Goal: Task Accomplishment & Management: Manage account settings

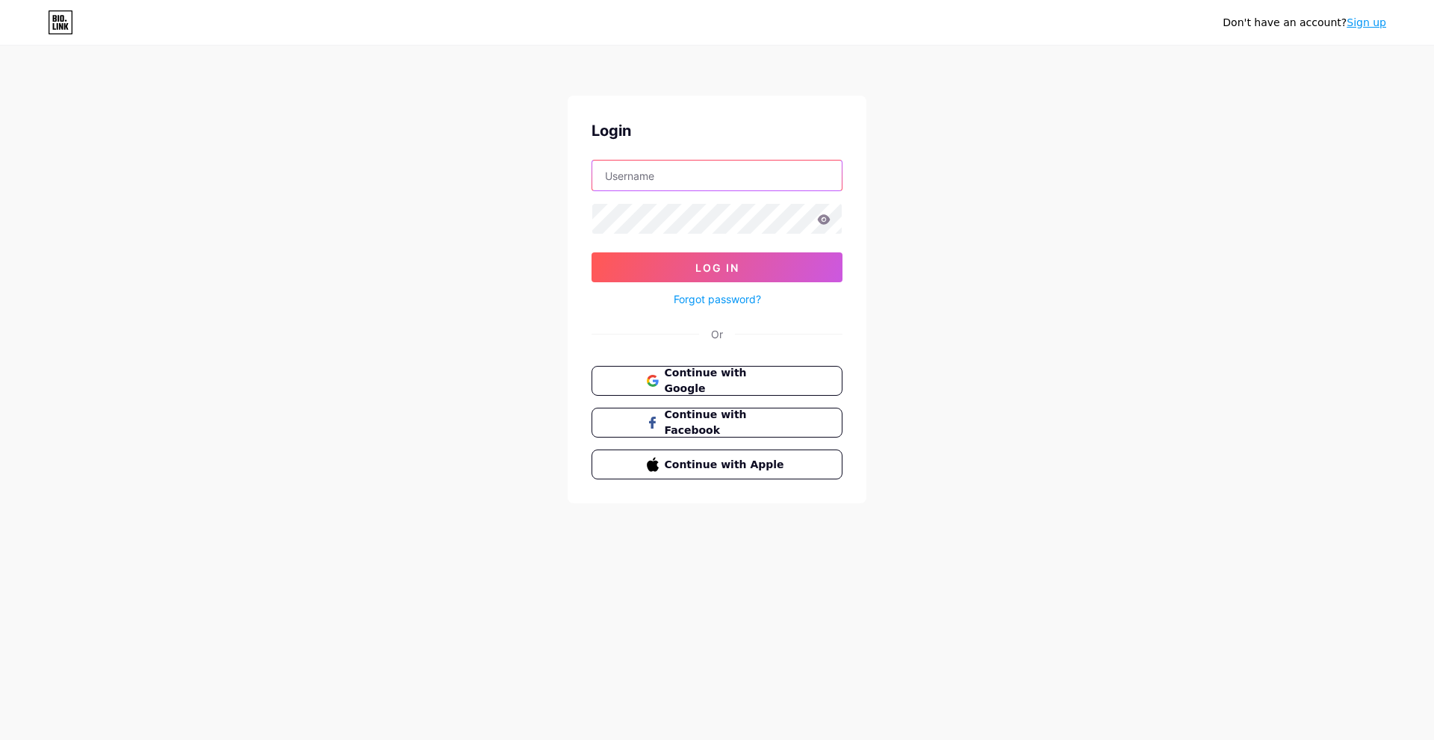
click at [634, 174] on input "text" at bounding box center [716, 176] width 249 height 30
click at [630, 169] on input "text" at bounding box center [716, 176] width 249 height 30
paste input "[DOMAIN_NAME]/razalichery"
type input "[DOMAIN_NAME]/razalichery"
click at [828, 219] on icon at bounding box center [824, 219] width 13 height 10
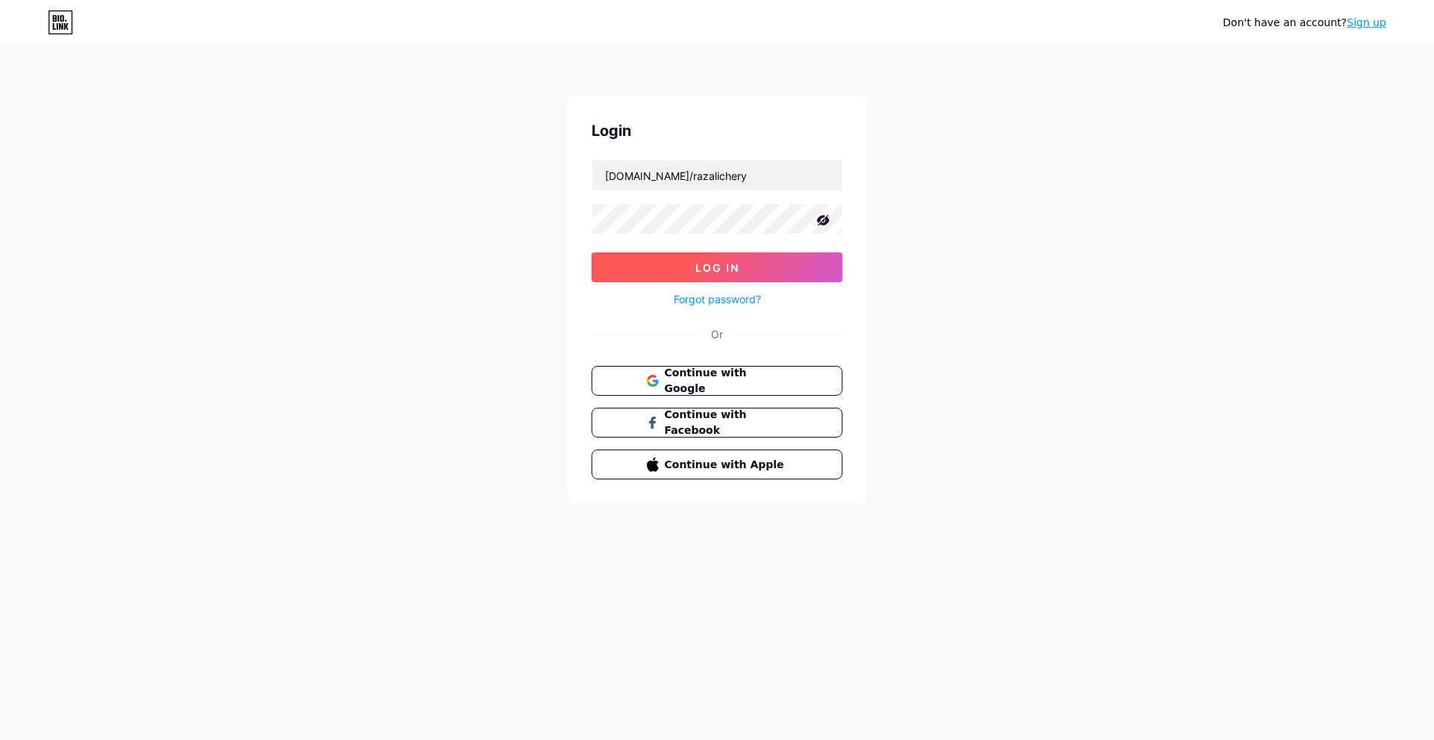
click at [769, 261] on button "Log In" at bounding box center [717, 267] width 251 height 30
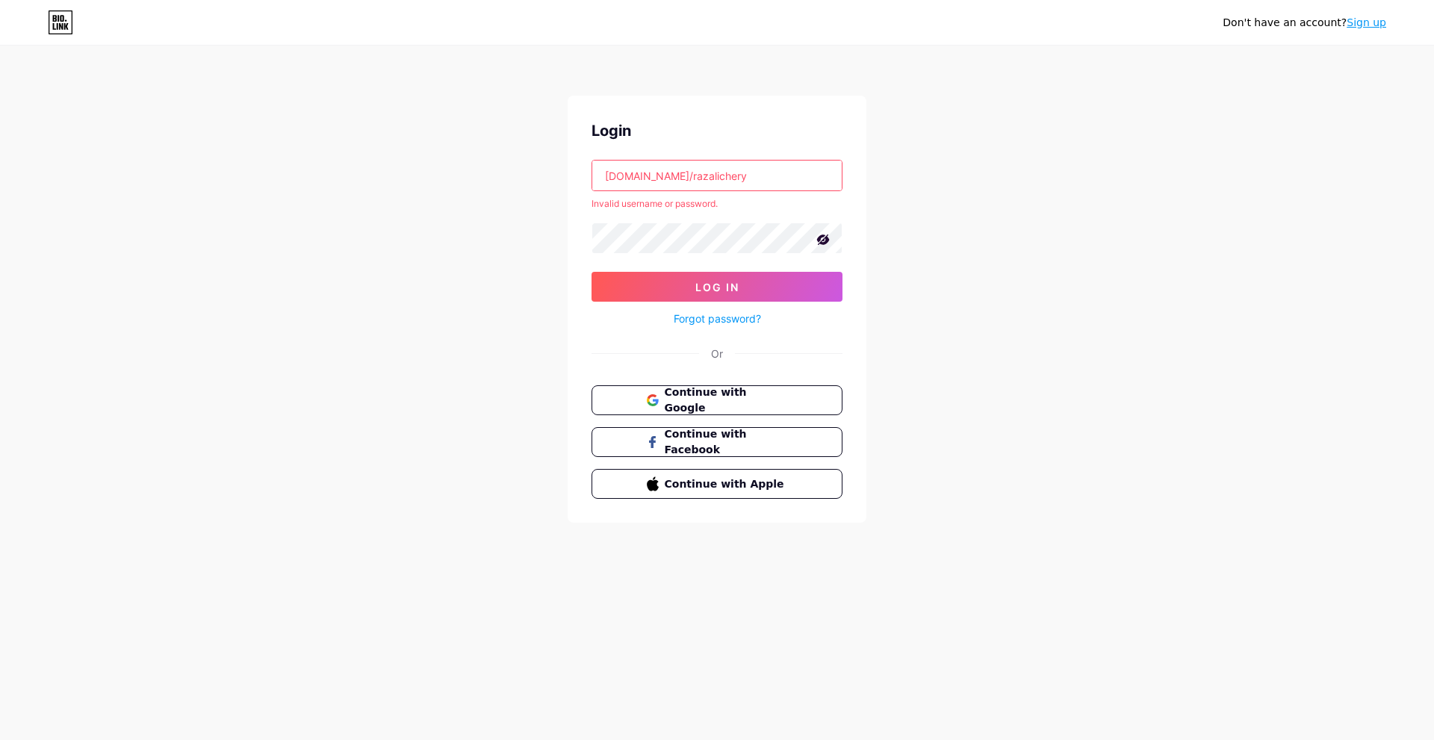
click at [737, 317] on link "Forgot password?" at bounding box center [717, 319] width 87 height 16
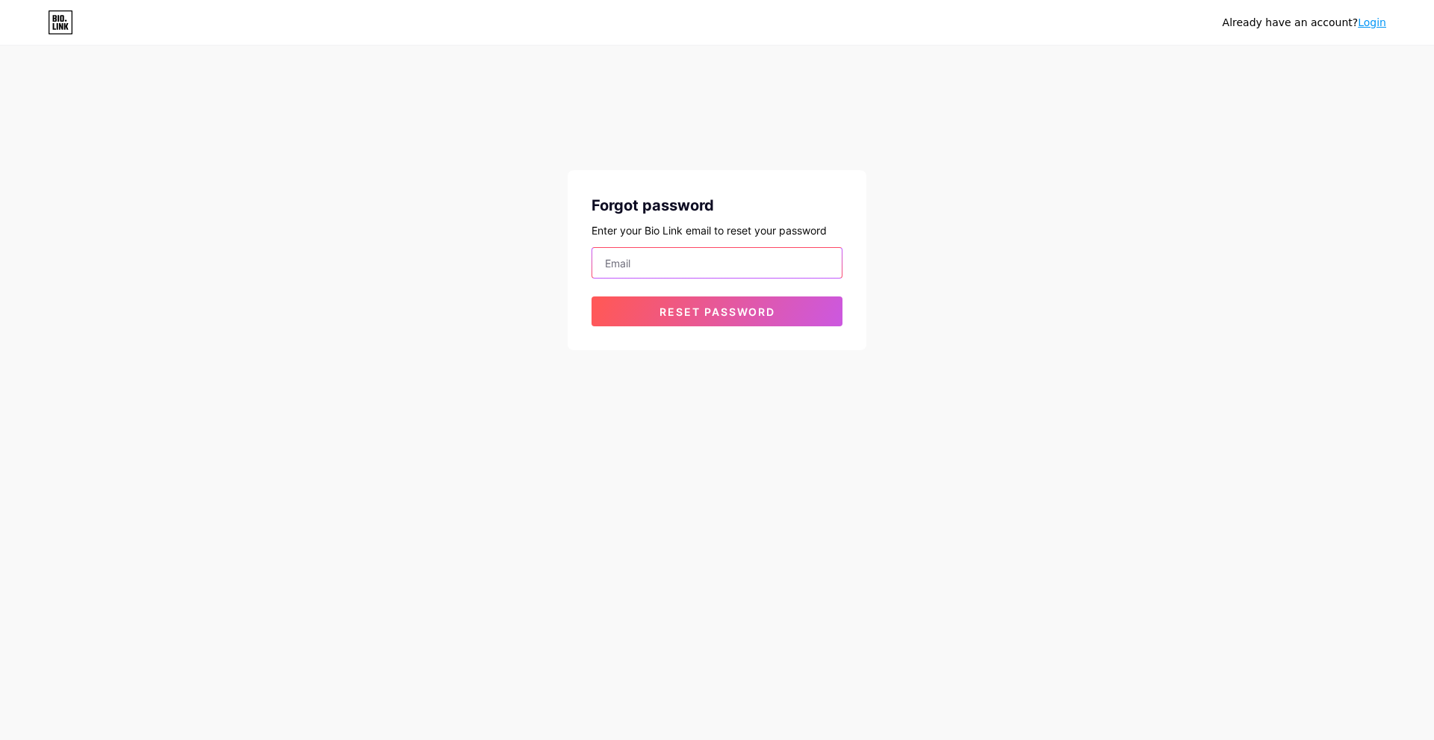
click at [658, 267] on input "email" at bounding box center [716, 263] width 249 height 30
type input "molekrativ@gmail.com"
click at [683, 314] on span "Reset password" at bounding box center [717, 311] width 116 height 13
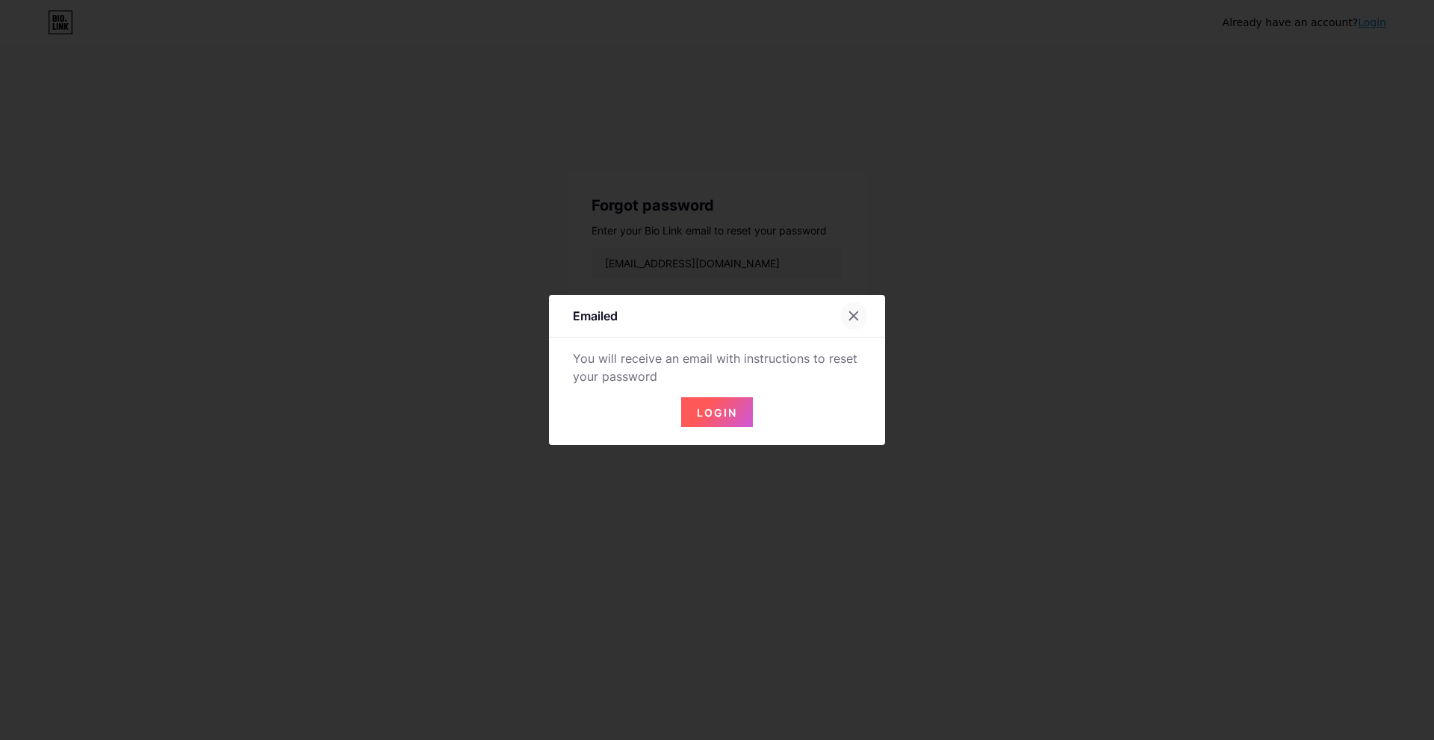
click at [850, 316] on icon at bounding box center [854, 316] width 8 height 8
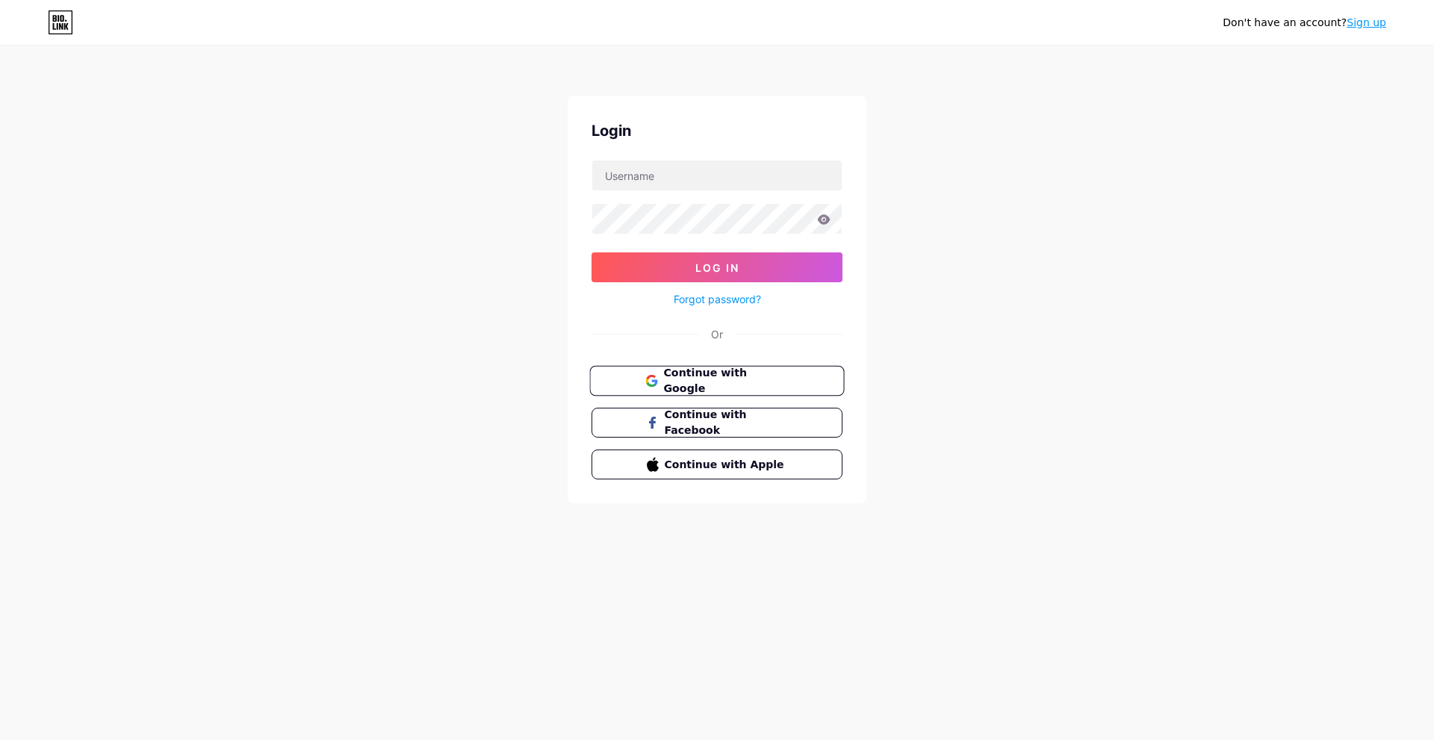
click at [685, 382] on span "Continue with Google" at bounding box center [725, 381] width 125 height 32
